Goal: Information Seeking & Learning: Get advice/opinions

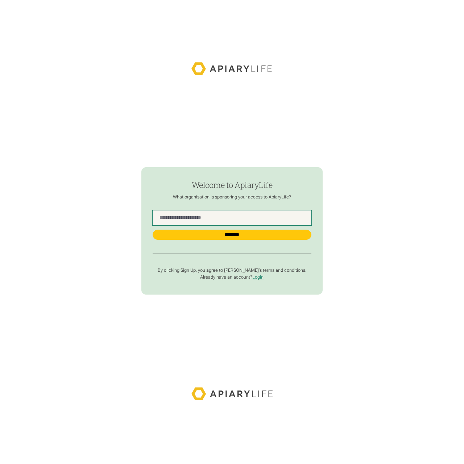
click at [219, 218] on Name "find-employer" at bounding box center [232, 217] width 158 height 15
type Name "***"
click at [153, 230] on input "********" at bounding box center [232, 235] width 158 height 10
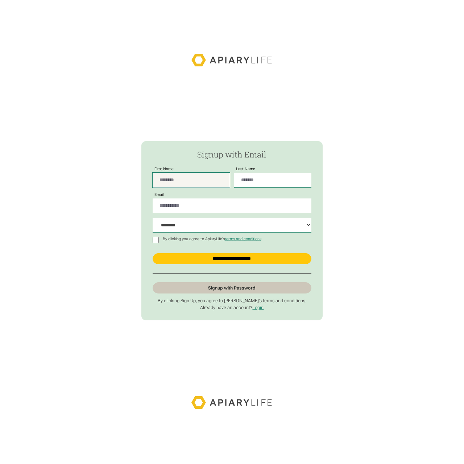
click at [199, 183] on input "First Name" at bounding box center [191, 180] width 77 height 15
type input "********"
type input "**********"
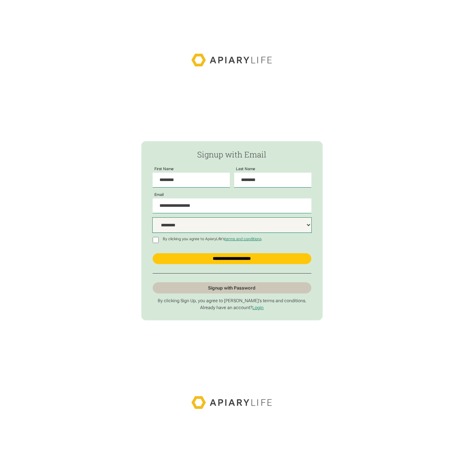
click at [232, 218] on select "**********" at bounding box center [232, 225] width 158 height 15
select select "*****"
click at [153, 218] on select "**********" at bounding box center [232, 225] width 158 height 15
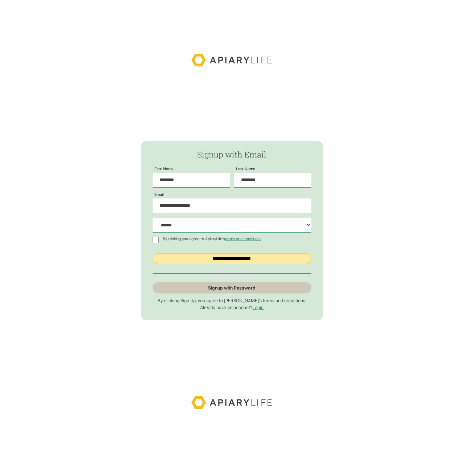
click at [217, 259] on input "**********" at bounding box center [232, 258] width 158 height 11
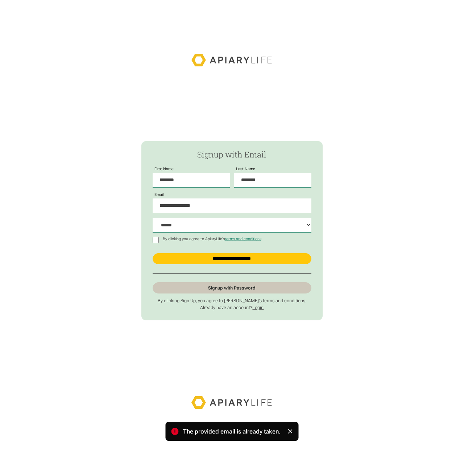
click at [258, 308] on link "Login" at bounding box center [257, 307] width 11 height 5
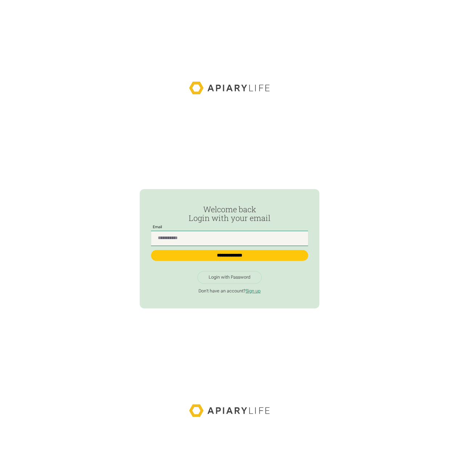
click at [239, 239] on input "Passwordless Login" at bounding box center [229, 238] width 157 height 15
type input "**********"
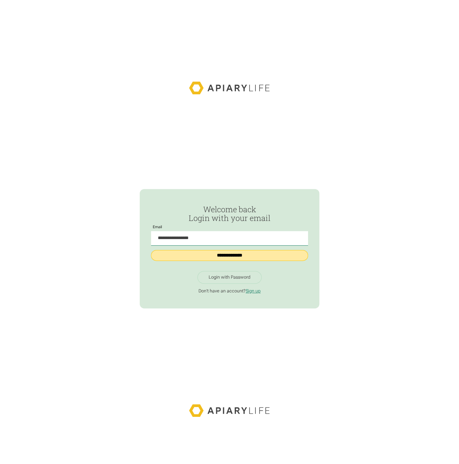
click at [232, 256] on input "**********" at bounding box center [229, 255] width 157 height 11
type input "**********"
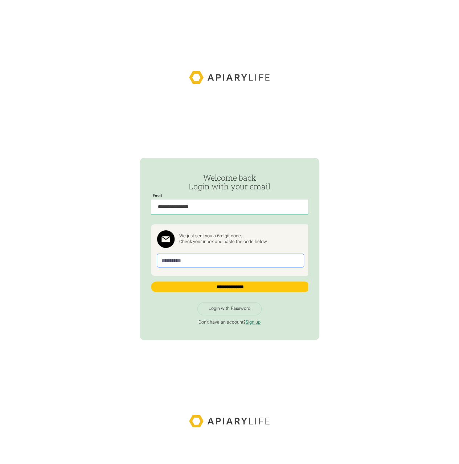
click at [186, 263] on input "Passwordless Login" at bounding box center [230, 261] width 147 height 14
paste input "******"
type input "******"
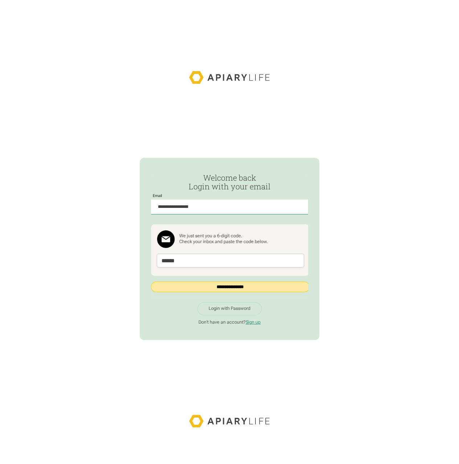
click at [207, 286] on input "**********" at bounding box center [230, 286] width 158 height 11
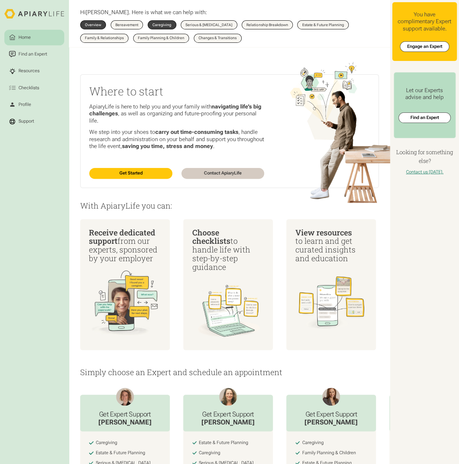
click at [170, 22] on link "Caregiving" at bounding box center [162, 24] width 29 height 9
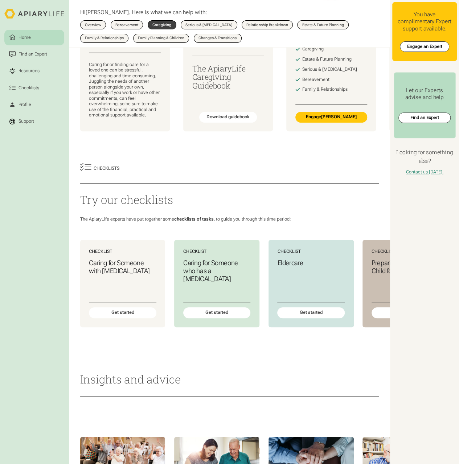
scroll to position [109, 0]
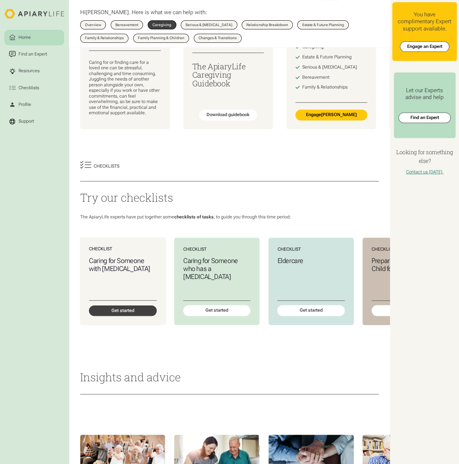
click at [120, 314] on div "Get started" at bounding box center [122, 310] width 68 height 11
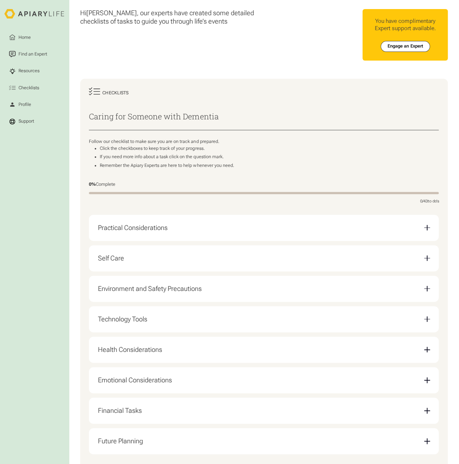
click at [395, 226] on div "Practical Considerations" at bounding box center [264, 227] width 332 height 17
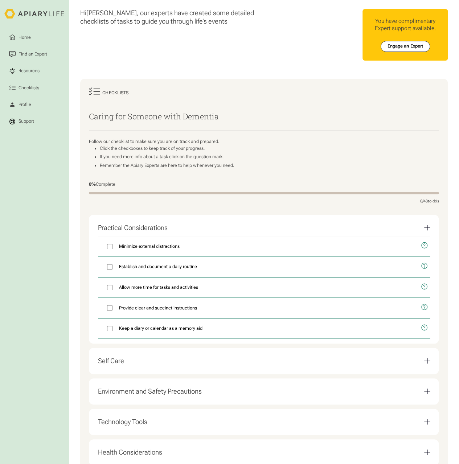
click at [395, 226] on div "Practical Considerations" at bounding box center [264, 227] width 332 height 17
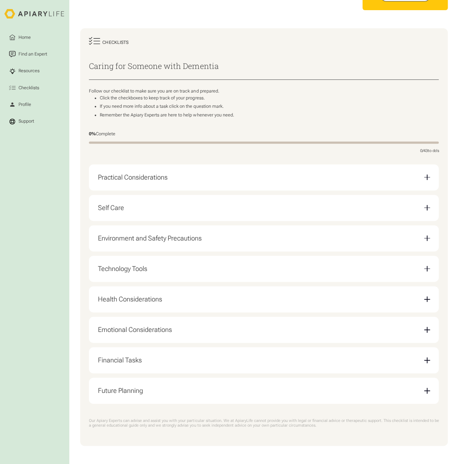
scroll to position [55, 0]
click at [383, 177] on div "Practical Considerations" at bounding box center [264, 177] width 332 height 17
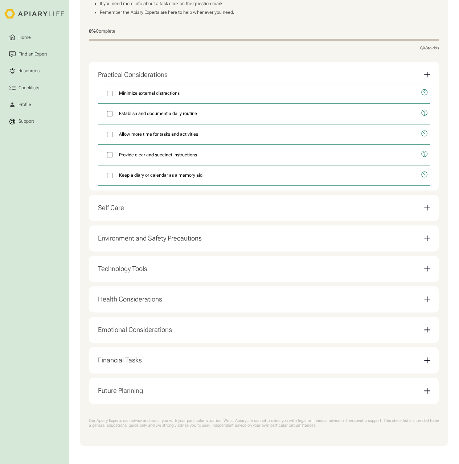
scroll to position [158, 0]
click at [339, 209] on div "Self Care" at bounding box center [264, 207] width 332 height 17
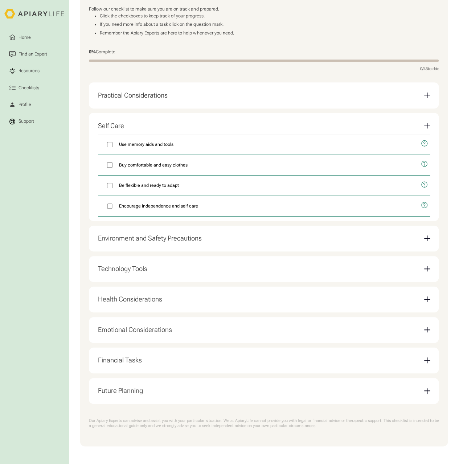
scroll to position [137, 0]
click at [317, 99] on div "Practical Considerations" at bounding box center [264, 95] width 332 height 17
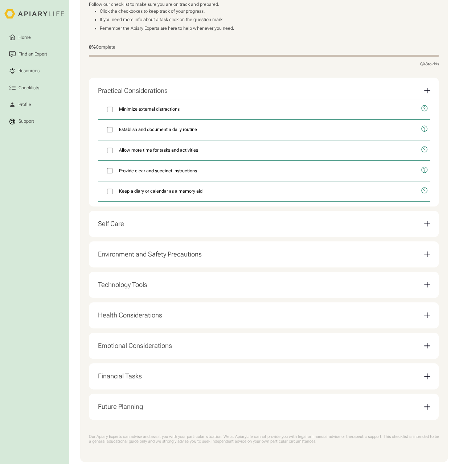
click at [215, 229] on div "Self Care" at bounding box center [264, 223] width 332 height 17
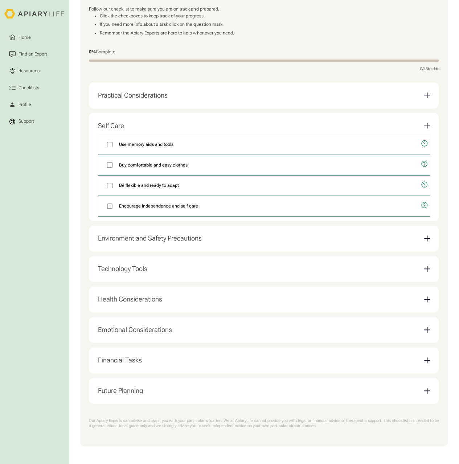
click at [85, 122] on div "Checklists Caring for Someone with Dementia Follow our checklist to make sure y…" at bounding box center [263, 196] width 367 height 500
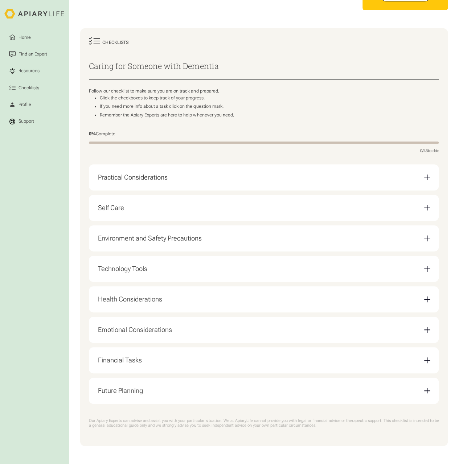
scroll to position [55, 0]
click at [111, 201] on div "Self Care" at bounding box center [264, 207] width 332 height 17
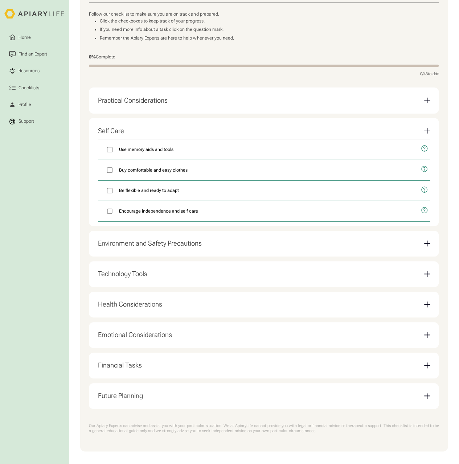
scroll to position [137, 0]
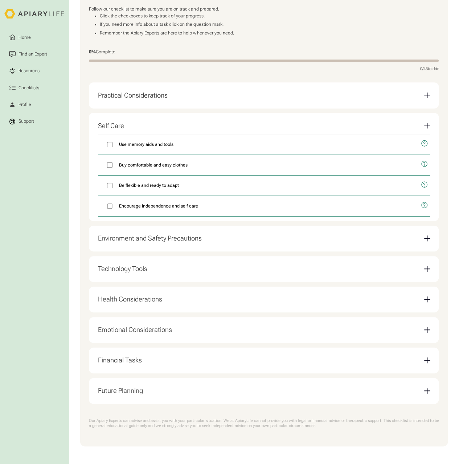
click at [127, 240] on div "Environment and Safety Precautions" at bounding box center [150, 238] width 104 height 8
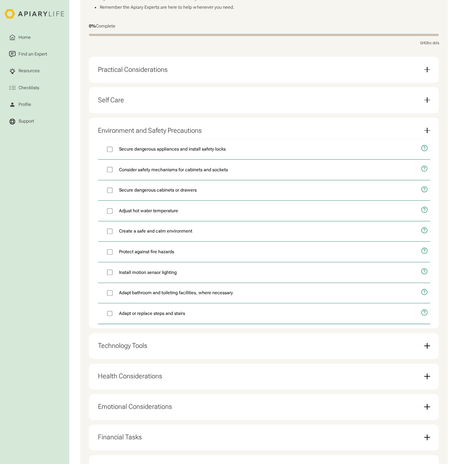
scroll to position [173, 0]
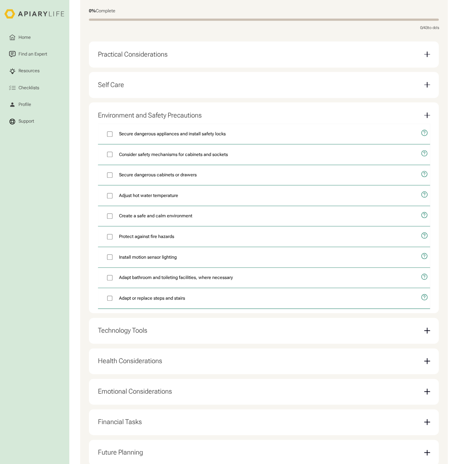
click at [131, 113] on div "Environment and Safety Precautions" at bounding box center [264, 115] width 332 height 17
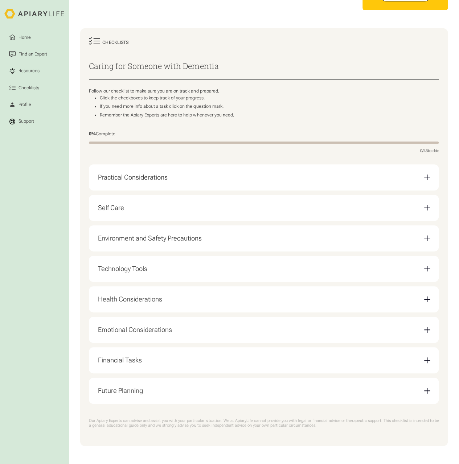
click at [131, 269] on div "Technology Tools" at bounding box center [122, 269] width 49 height 8
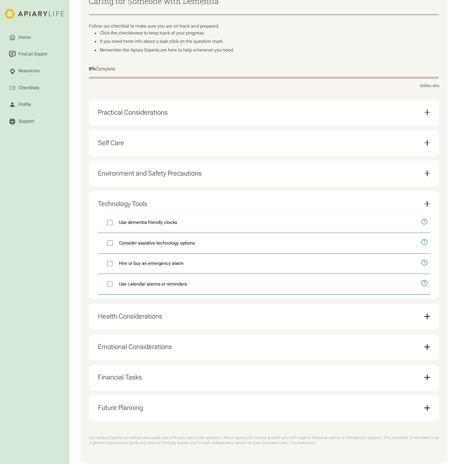
scroll to position [137, 0]
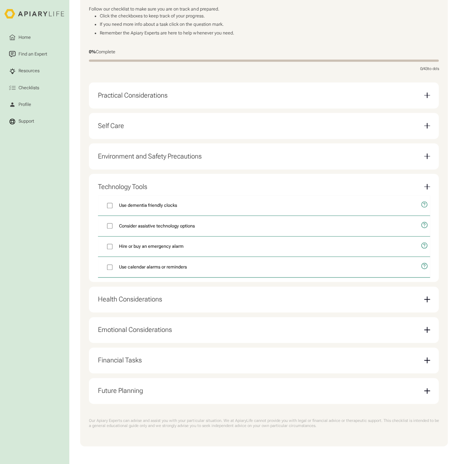
click at [129, 296] on div "Health Considerations" at bounding box center [130, 299] width 64 height 8
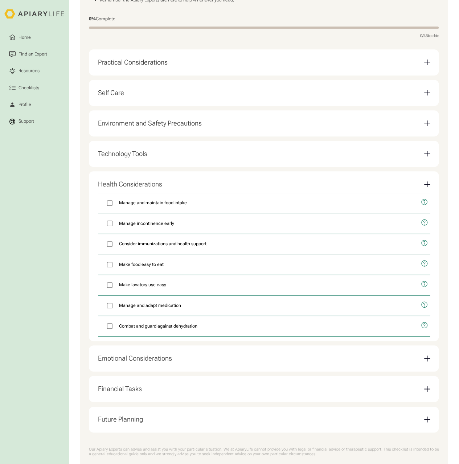
scroll to position [199, 0]
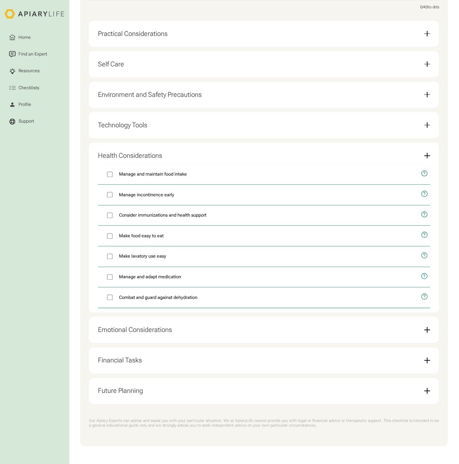
click at [132, 333] on div "Emotional Considerations" at bounding box center [264, 329] width 332 height 17
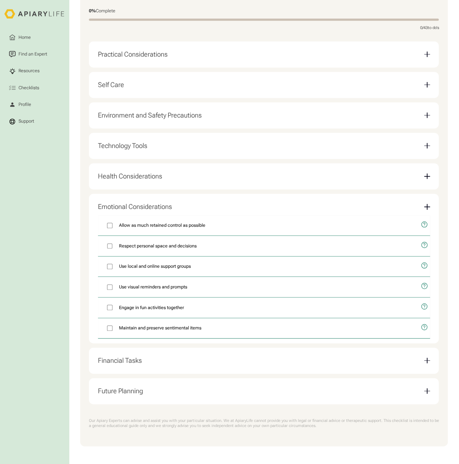
click at [164, 359] on div "Financial Tasks" at bounding box center [264, 360] width 332 height 17
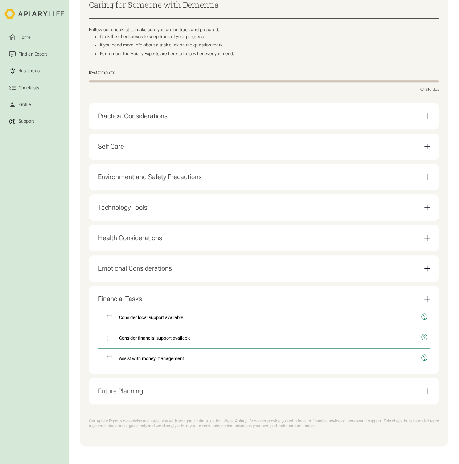
click at [283, 402] on div "Future Planning Think about future care needs Consider estate and future planni…" at bounding box center [264, 391] width 350 height 26
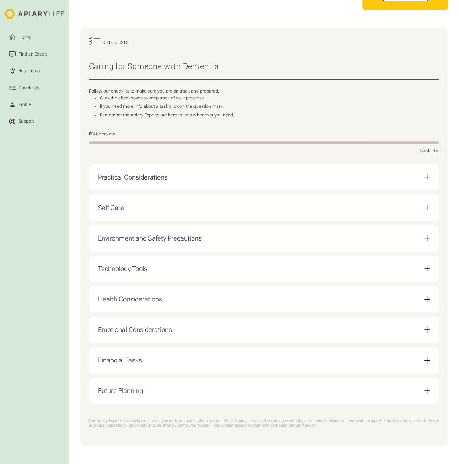
click at [283, 398] on div "Future Planning" at bounding box center [264, 390] width 332 height 17
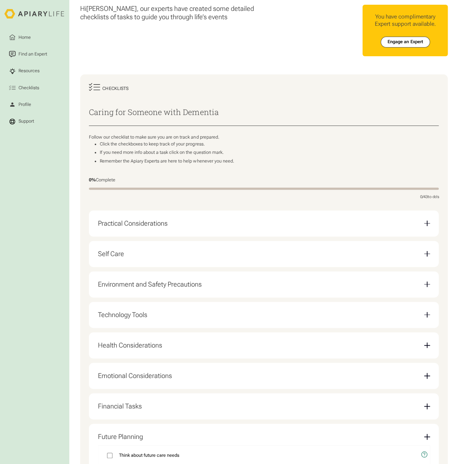
scroll to position [0, 0]
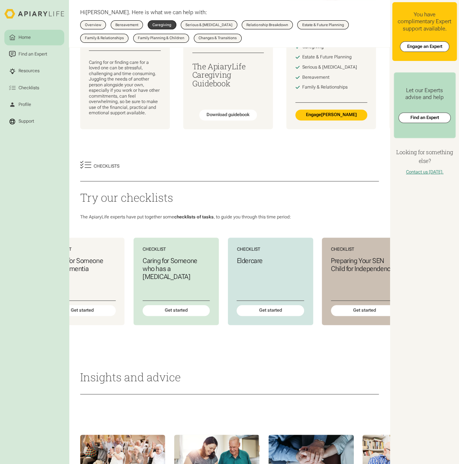
scroll to position [0, 62]
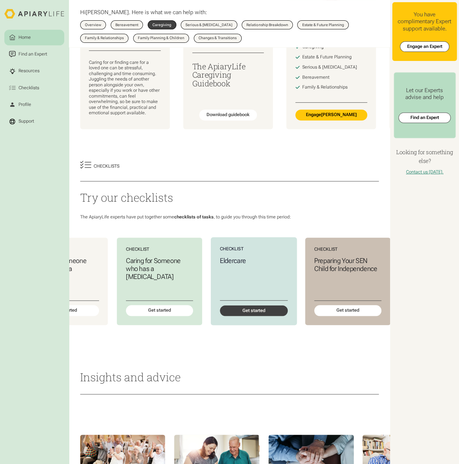
click at [253, 310] on div "Get started" at bounding box center [254, 310] width 68 height 11
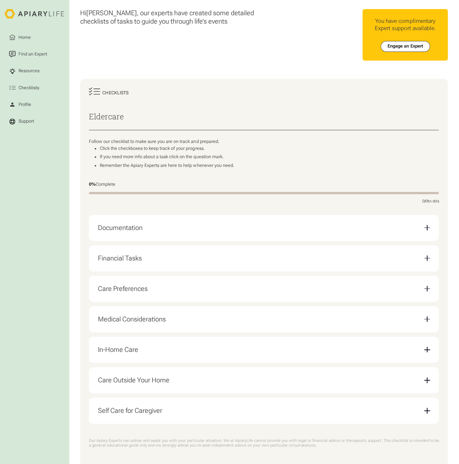
click at [186, 232] on div "Documentation" at bounding box center [264, 227] width 332 height 17
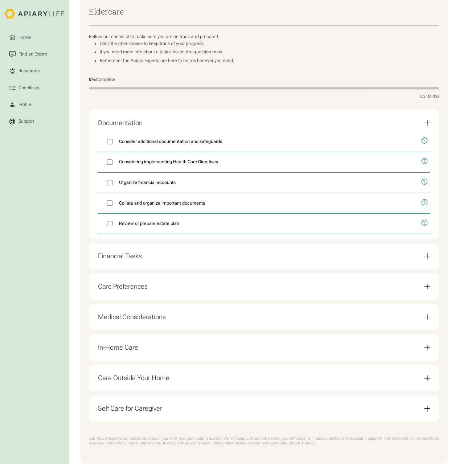
scroll to position [127, 0]
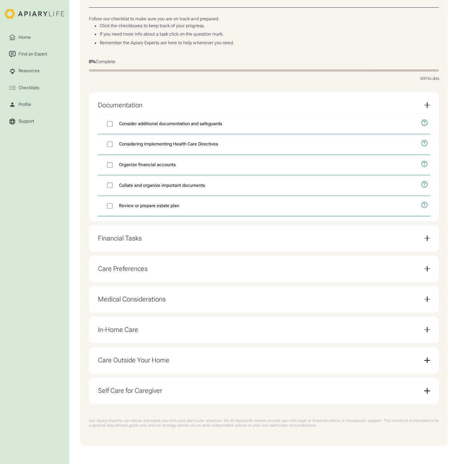
click at [148, 395] on div "Self Care for Caregiver" at bounding box center [264, 390] width 332 height 17
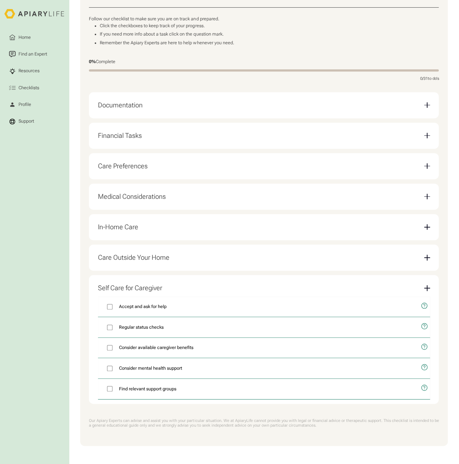
click at [162, 103] on div "Documentation" at bounding box center [264, 104] width 332 height 17
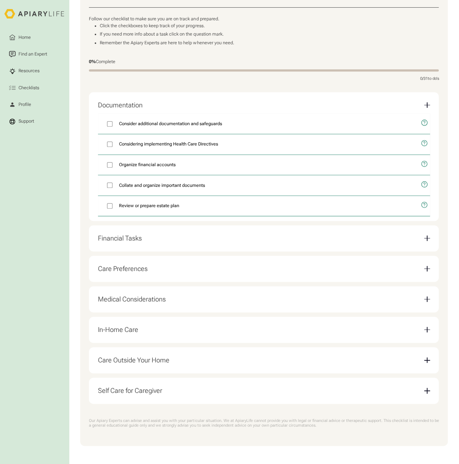
click at [186, 240] on div "Financial Tasks" at bounding box center [264, 238] width 332 height 17
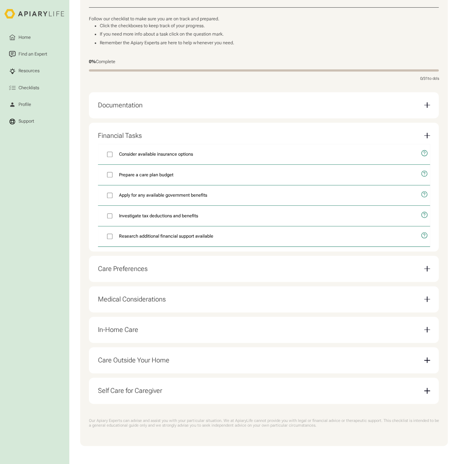
click at [144, 265] on div "Care Preferences" at bounding box center [123, 269] width 50 height 8
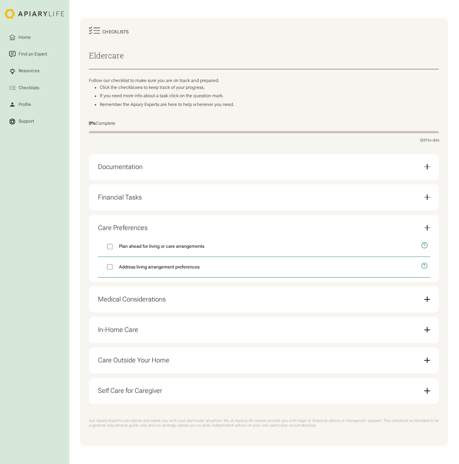
scroll to position [65, 0]
click at [156, 300] on div "Medical Considerations" at bounding box center [132, 299] width 68 height 8
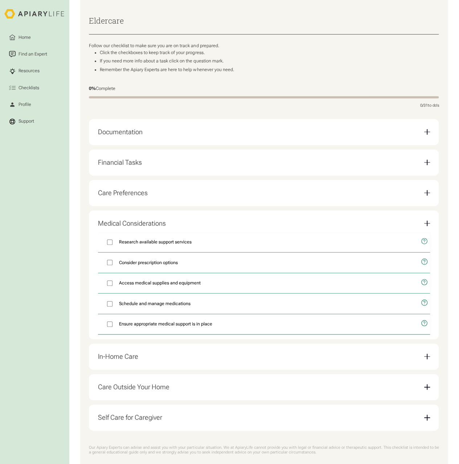
scroll to position [127, 0]
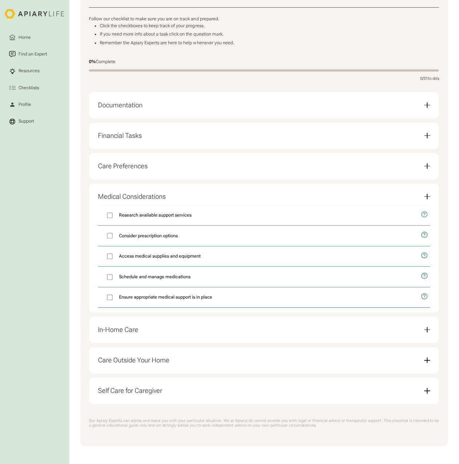
click at [159, 333] on div "In-Home Care" at bounding box center [264, 329] width 332 height 17
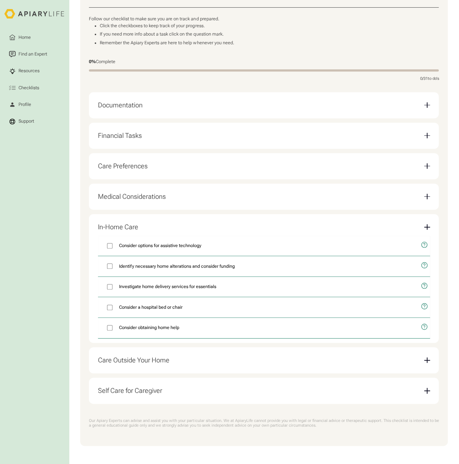
click at [200, 357] on div "Care Outside Your Home" at bounding box center [264, 360] width 332 height 17
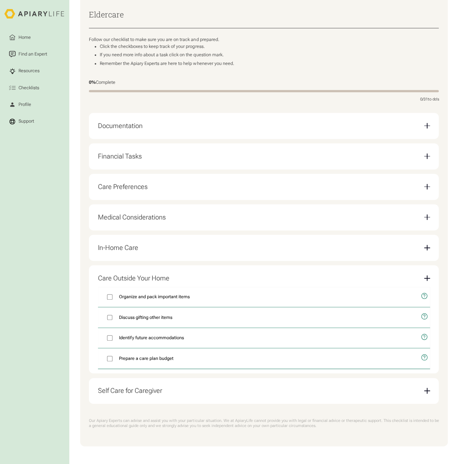
scroll to position [107, 0]
click at [181, 387] on div "Self Care for Caregiver" at bounding box center [264, 390] width 332 height 17
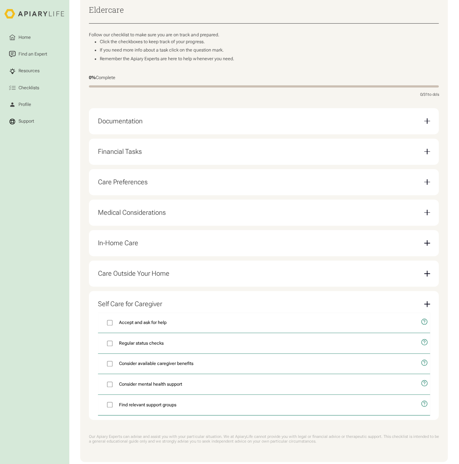
scroll to position [0, 0]
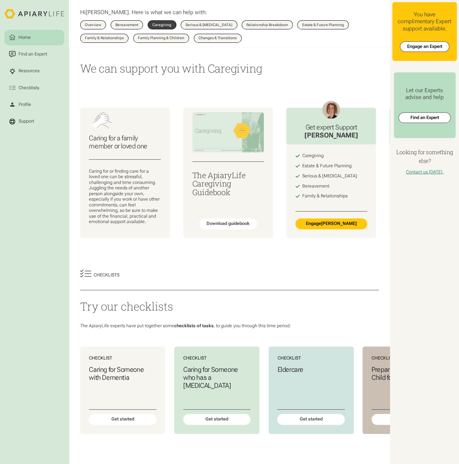
scroll to position [217, 0]
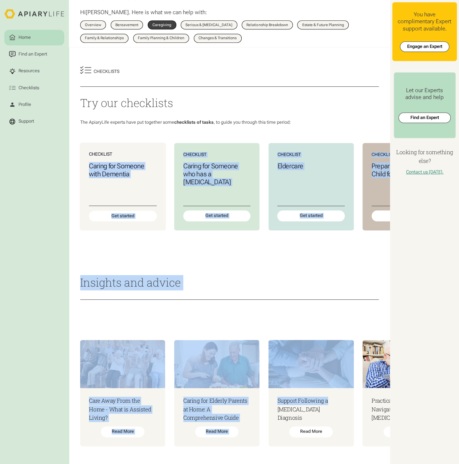
drag, startPoint x: 357, startPoint y: 389, endPoint x: 133, endPoint y: 139, distance: 335.2
click at [133, 139] on section "We can support you with Caregiving Caring for a family member or loved one Cari…" at bounding box center [229, 154] width 321 height 620
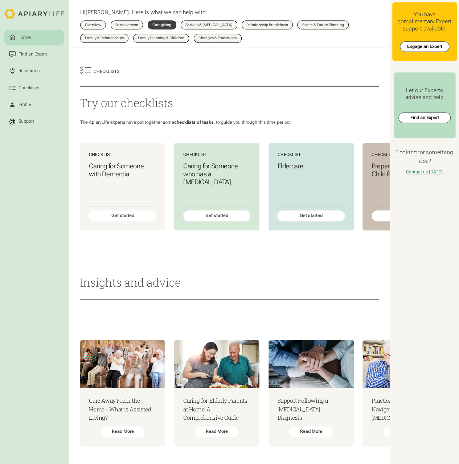
click at [40, 169] on nav "Home Find an Expert Resources Checklists Profile Support" at bounding box center [34, 239] width 60 height 437
click at [27, 54] on div "Find an Expert" at bounding box center [32, 54] width 31 height 7
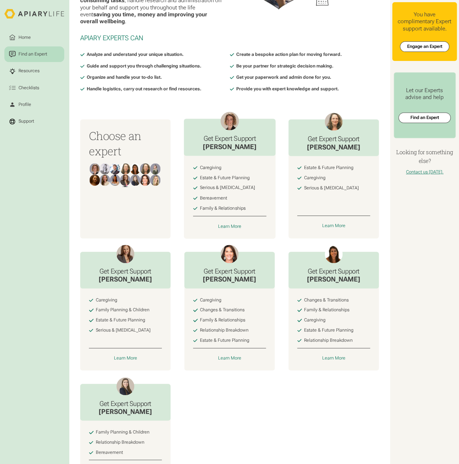
scroll to position [145, 0]
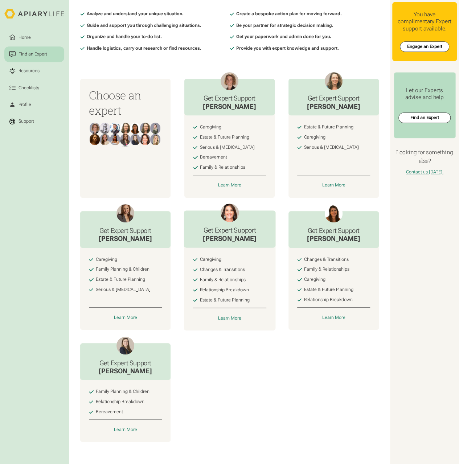
click at [297, 150] on div "Family & Relationships" at bounding box center [333, 147] width 73 height 5
click at [236, 320] on div "Learn More" at bounding box center [230, 318] width 24 height 6
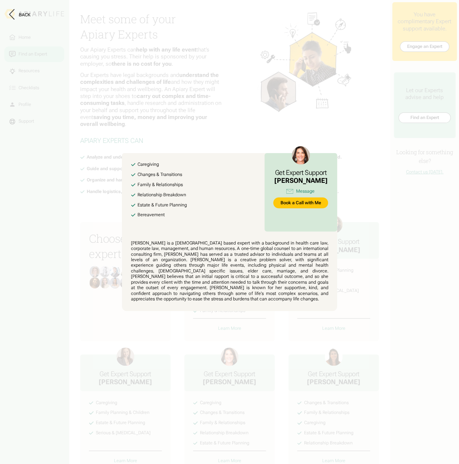
scroll to position [0, 0]
drag, startPoint x: 395, startPoint y: 226, endPoint x: 382, endPoint y: 225, distance: 13.1
click at [393, 226] on button at bounding box center [229, 232] width 459 height 464
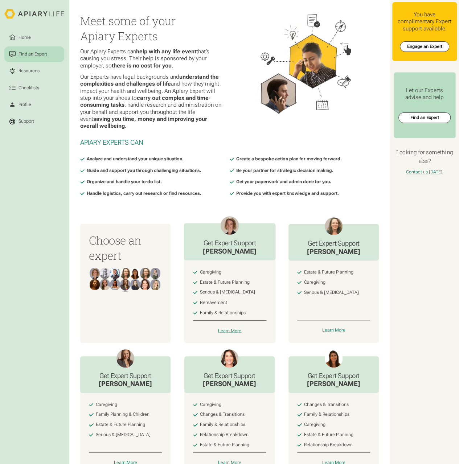
click at [230, 333] on div "Learn More" at bounding box center [230, 331] width 24 height 6
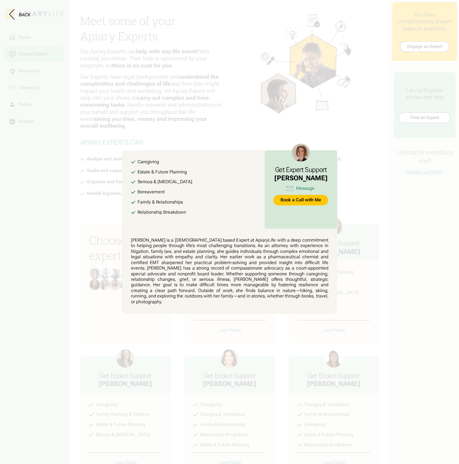
click at [405, 229] on button at bounding box center [229, 232] width 459 height 464
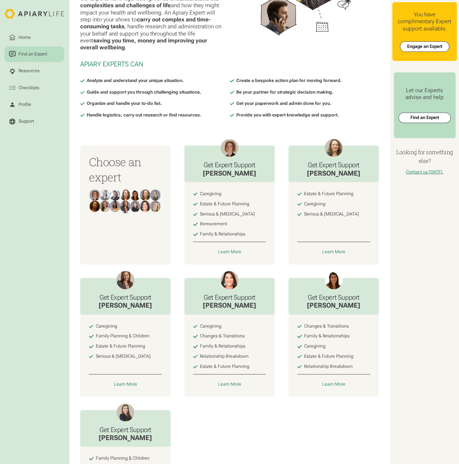
scroll to position [109, 0]
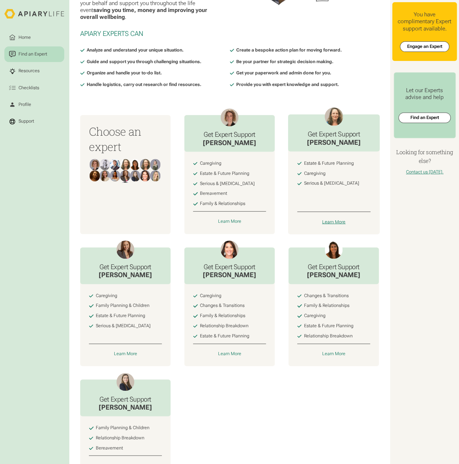
click at [329, 225] on div "Learn More" at bounding box center [334, 222] width 24 height 6
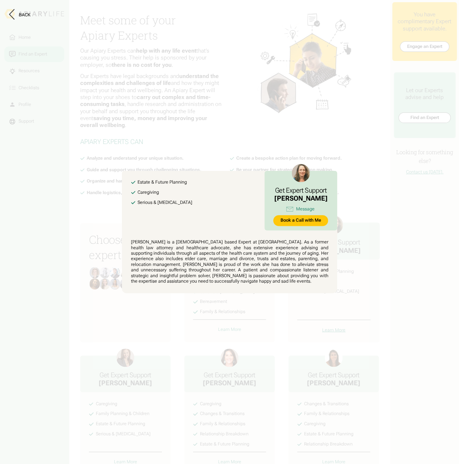
scroll to position [0, 0]
click at [398, 190] on button at bounding box center [229, 232] width 459 height 464
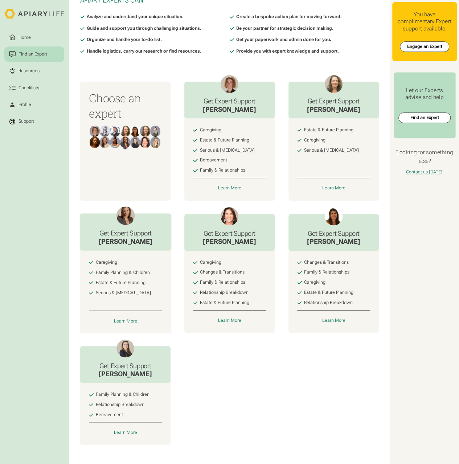
scroll to position [145, 0]
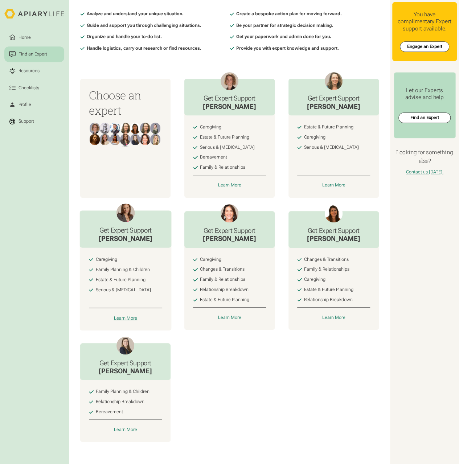
click at [126, 321] on div "Learn More" at bounding box center [126, 318] width 24 height 6
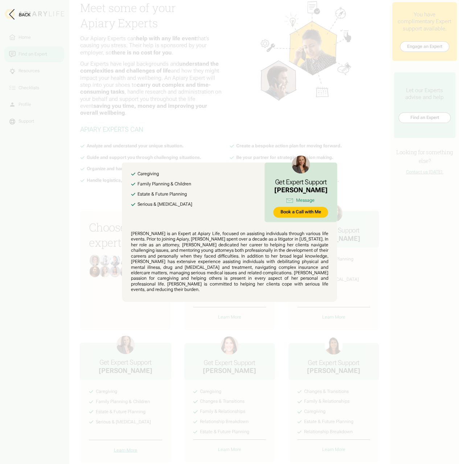
scroll to position [0, 0]
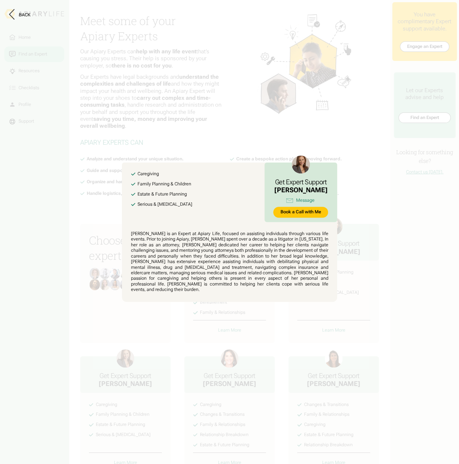
click at [369, 292] on button at bounding box center [229, 232] width 459 height 464
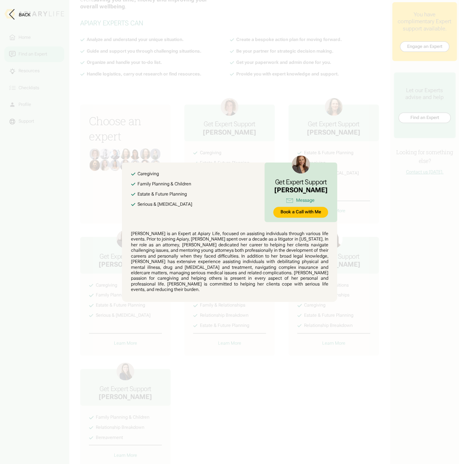
scroll to position [145, 0]
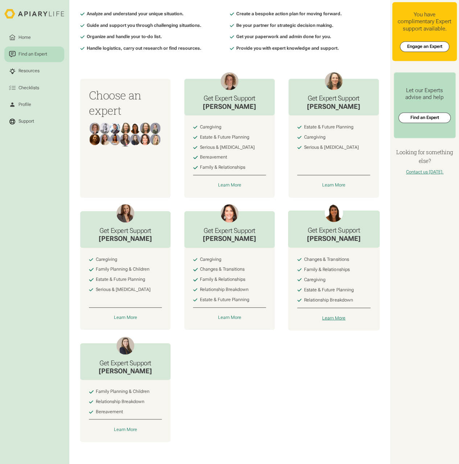
click at [334, 321] on div "Learn More" at bounding box center [334, 318] width 24 height 6
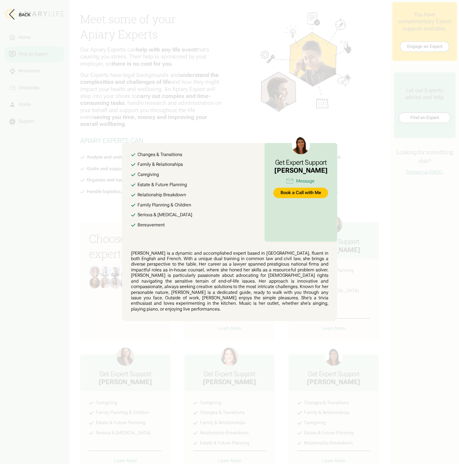
scroll to position [0, 0]
click at [405, 259] on button at bounding box center [229, 232] width 459 height 464
